Goal: Information Seeking & Learning: Learn about a topic

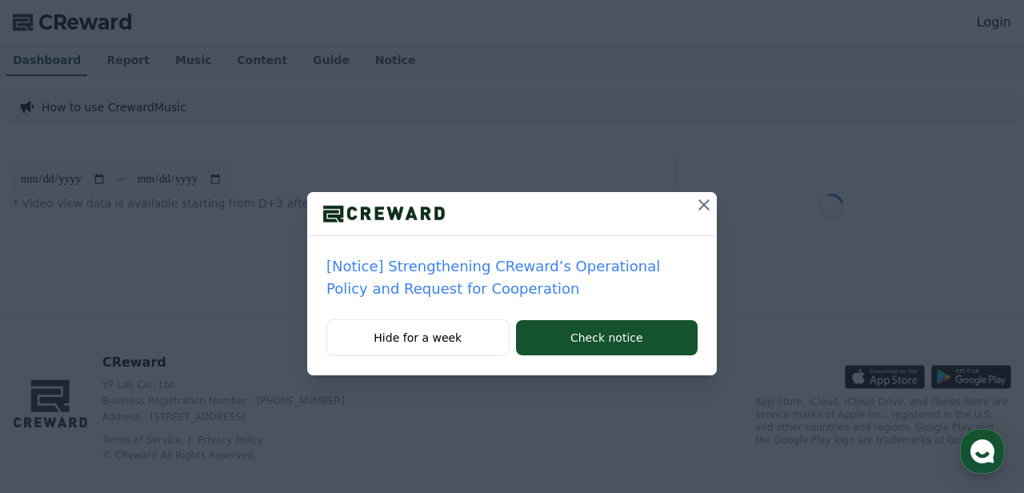
click at [462, 259] on p "[Notice] Strengthening CReward’s Operational Policy and Request for Cooperation" at bounding box center [511, 277] width 371 height 45
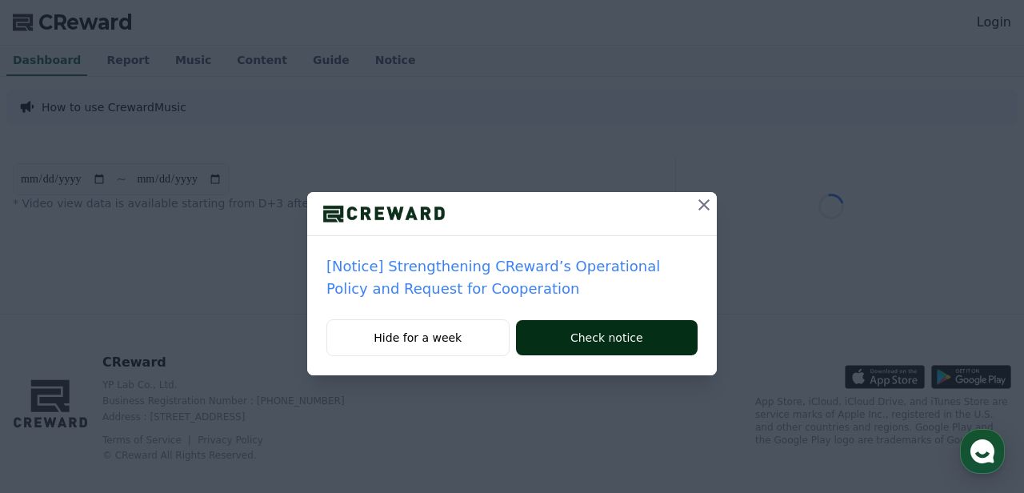
click at [568, 338] on button "Check notice" at bounding box center [607, 337] width 182 height 35
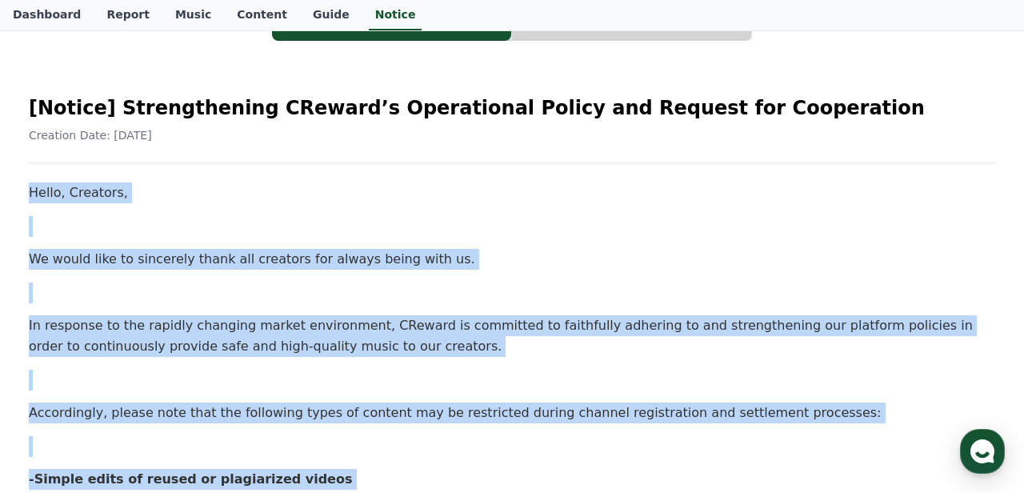
scroll to position [93, 0]
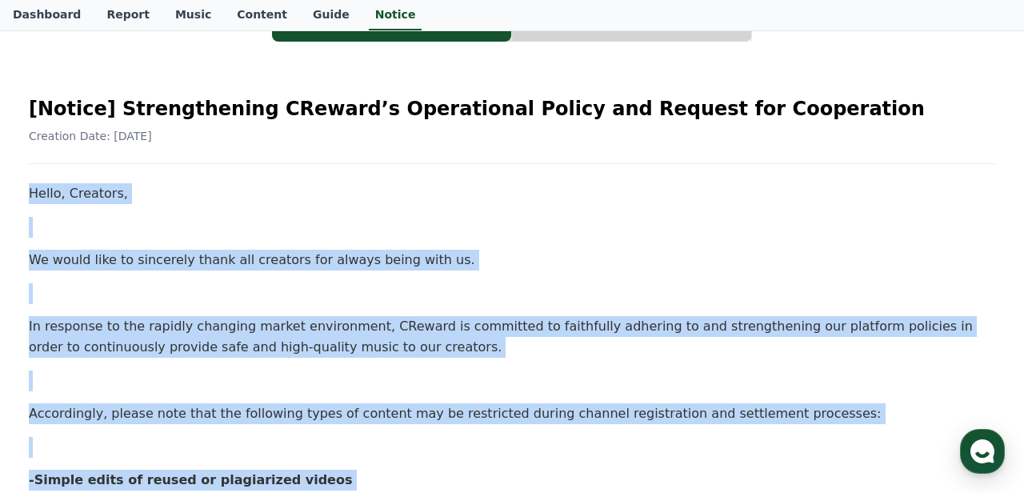
drag, startPoint x: 82, startPoint y: 424, endPoint x: 14, endPoint y: 194, distance: 239.4
copy div "Hello, Creators, We would like to sincerely thank all creators for always being…"
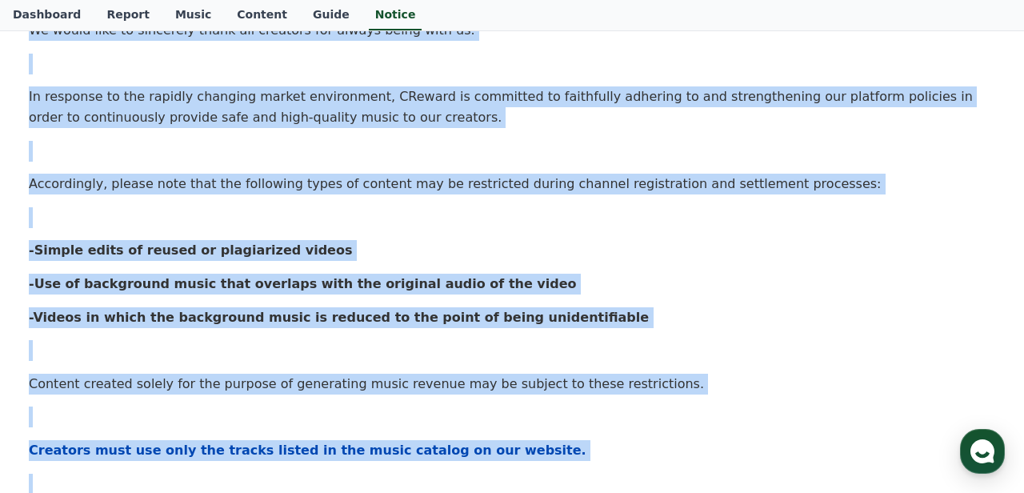
scroll to position [385, 0]
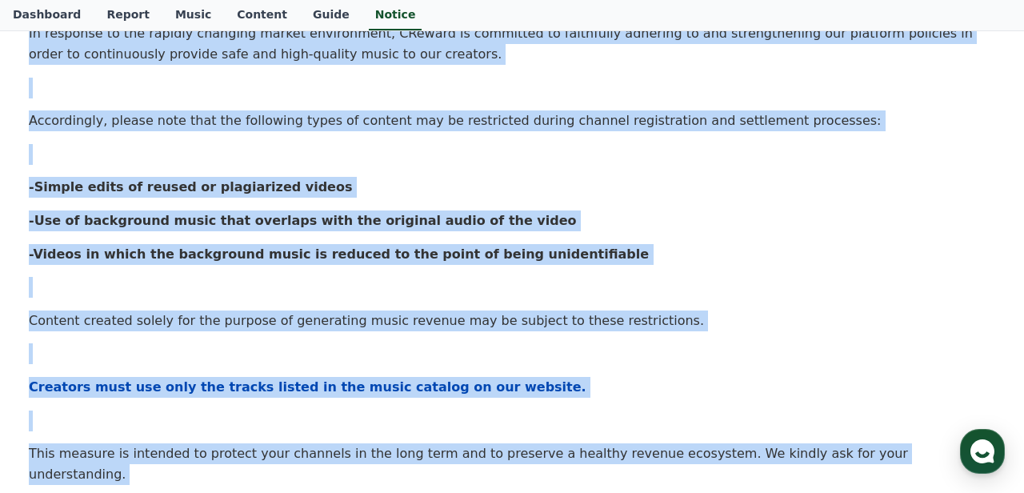
click at [356, 282] on p at bounding box center [512, 287] width 966 height 21
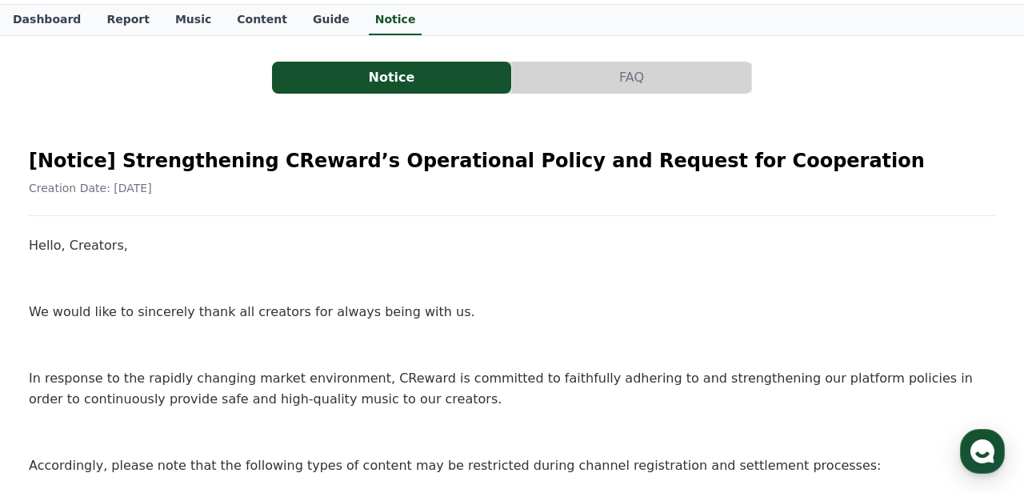
scroll to position [0, 0]
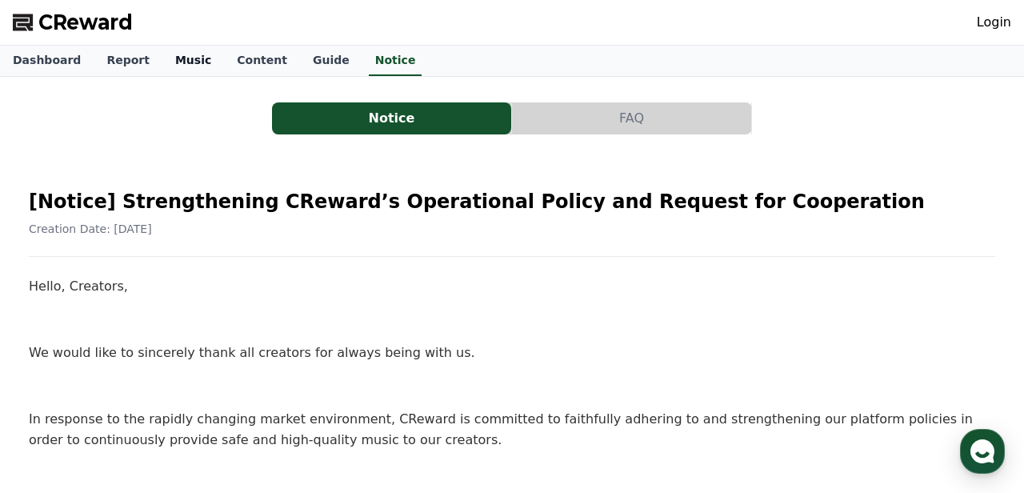
click at [189, 59] on link "Music" at bounding box center [193, 61] width 62 height 30
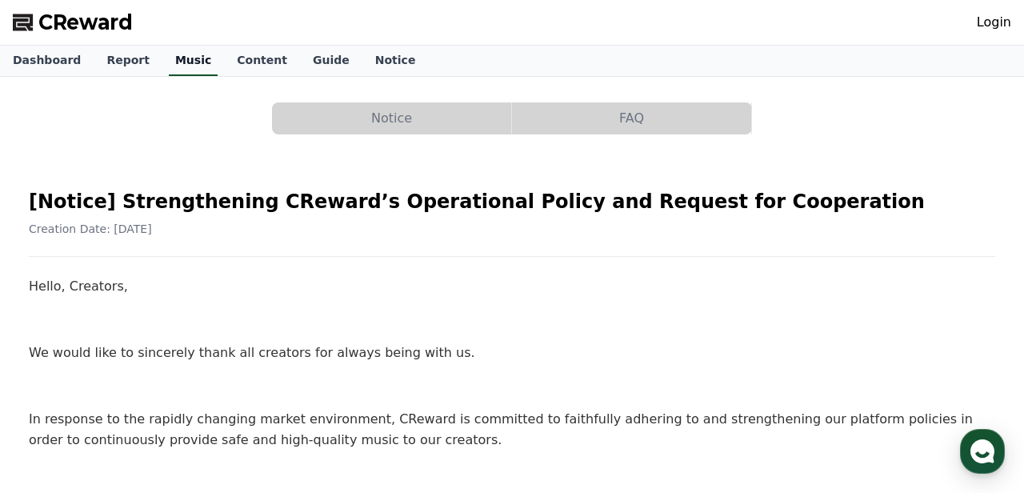
click at [181, 55] on link "Music" at bounding box center [193, 61] width 49 height 30
click at [79, 16] on span "CReward" at bounding box center [85, 23] width 94 height 26
click at [170, 74] on link "Music" at bounding box center [193, 61] width 49 height 30
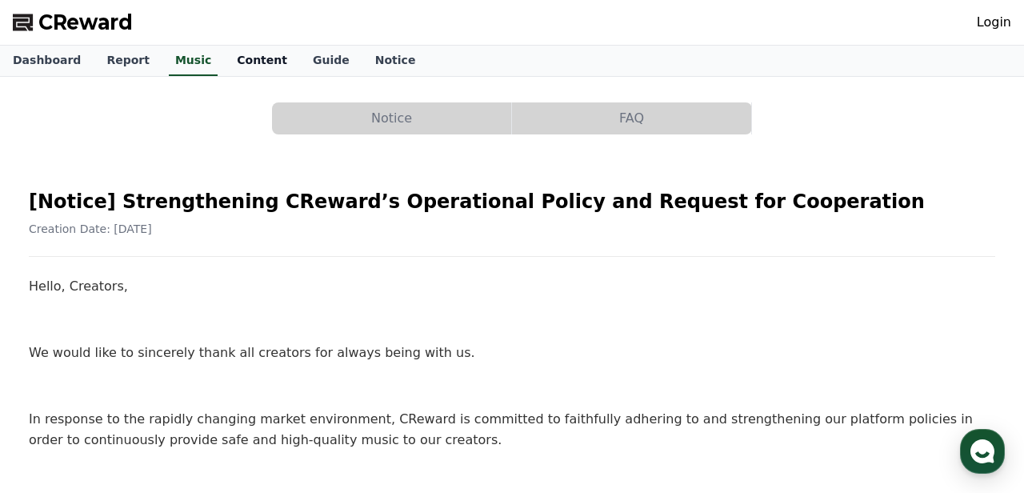
click at [247, 63] on link "Content" at bounding box center [262, 61] width 76 height 30
click at [578, 133] on button "FAQ" at bounding box center [631, 118] width 239 height 32
click at [479, 118] on button "Notice" at bounding box center [391, 118] width 239 height 32
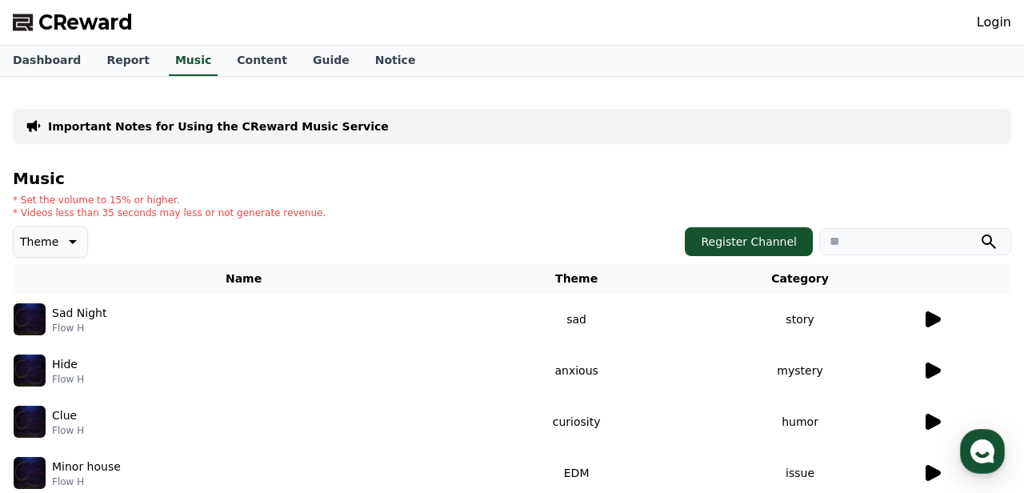
click at [156, 126] on p "Important Notes for Using the CReward Music Service" at bounding box center [218, 126] width 341 height 16
